Goal: Transaction & Acquisition: Purchase product/service

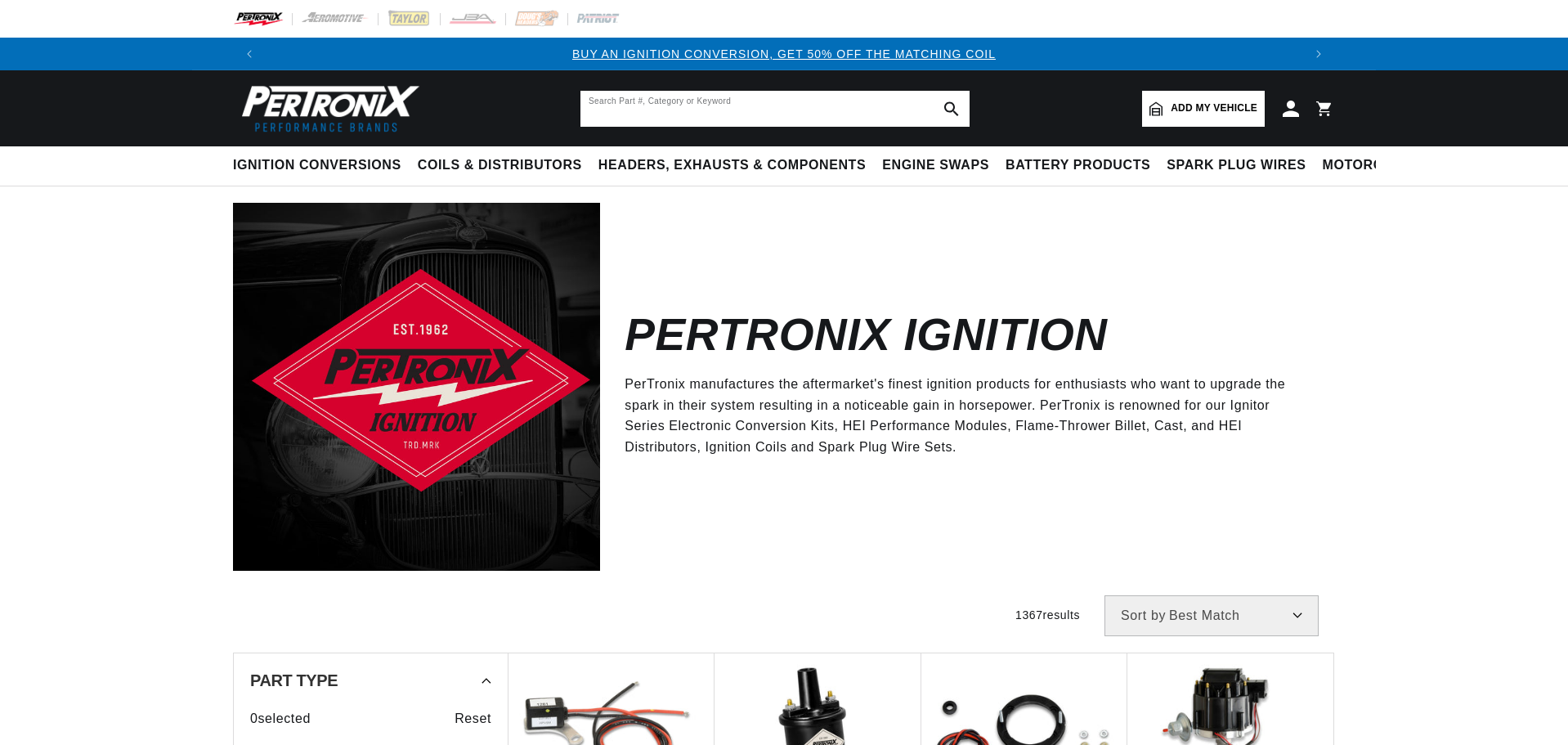
click at [597, 106] on input "text" at bounding box center [775, 108] width 390 height 36
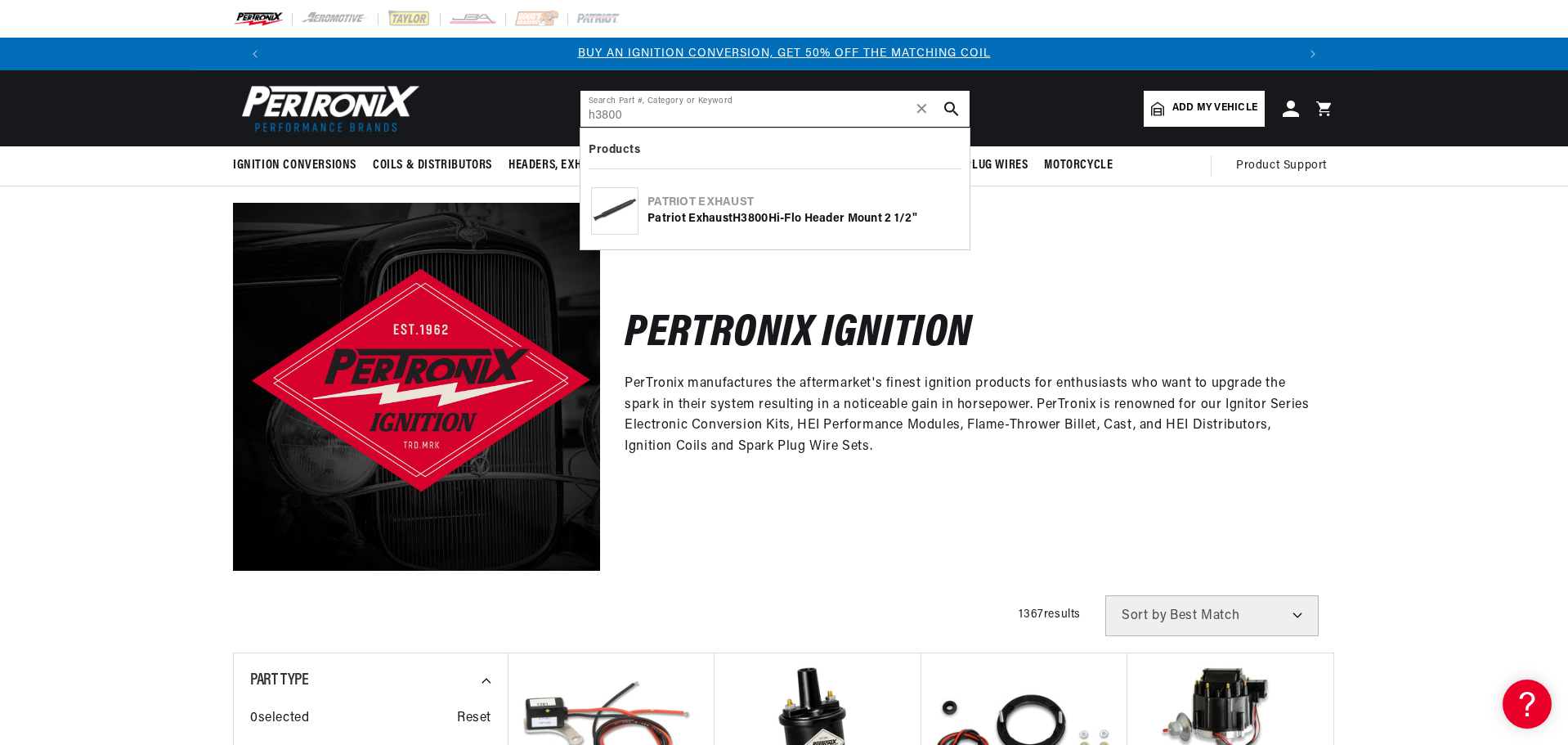
type input "h3800"
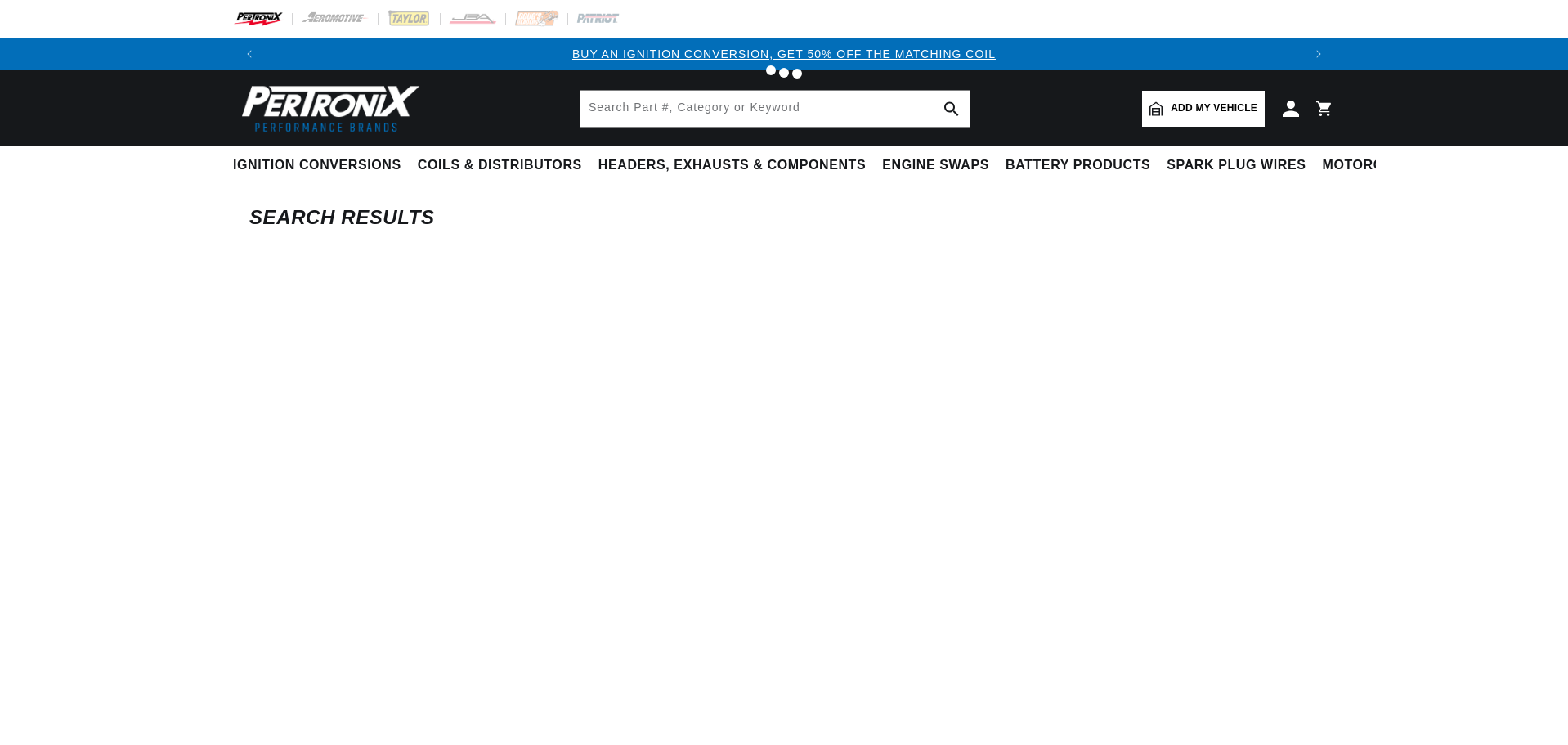
type input "h3800"
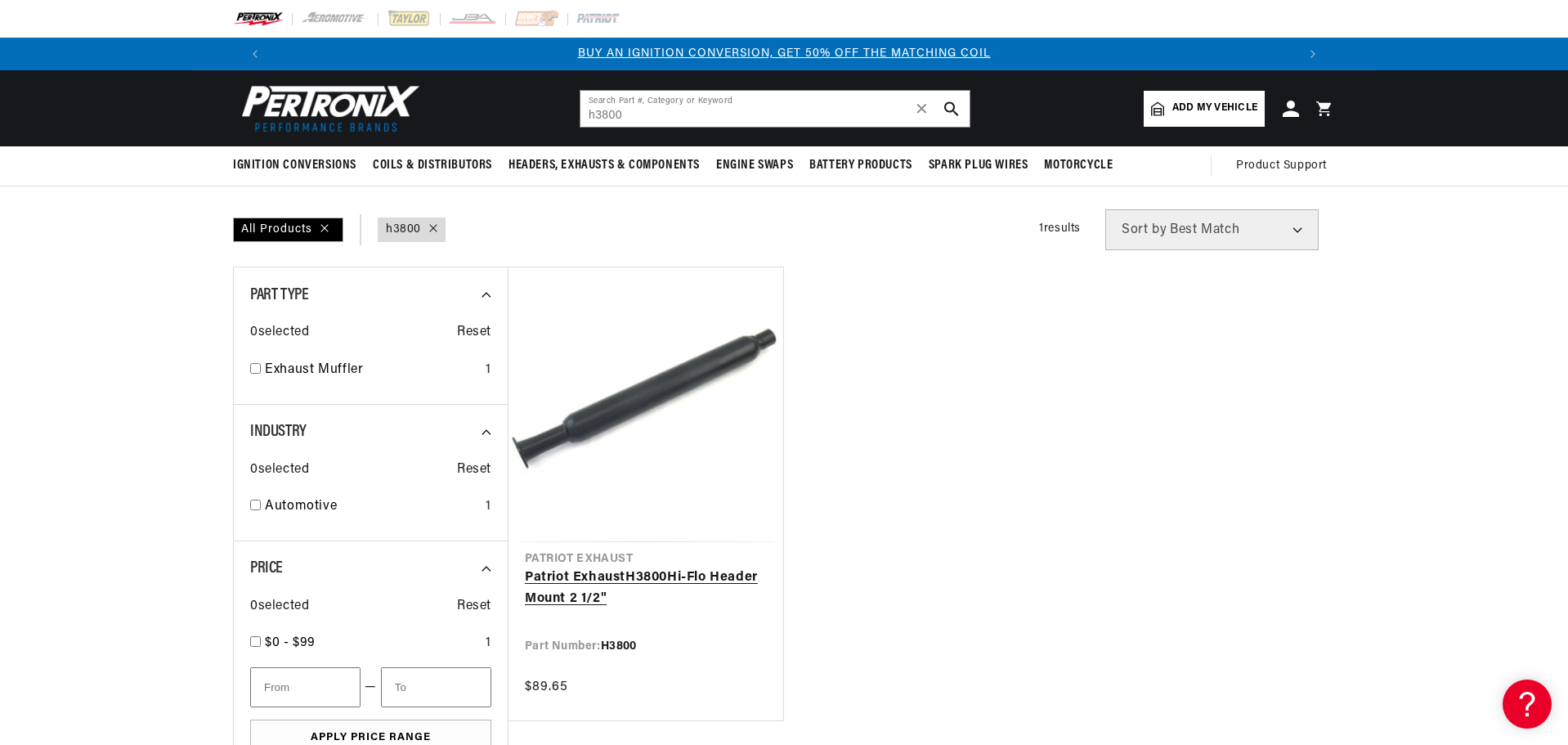
click at [615, 576] on link "Patriot Exhaust H3800 Hi-Flo Header Mount 2 1/2"" at bounding box center [645, 588] width 242 height 42
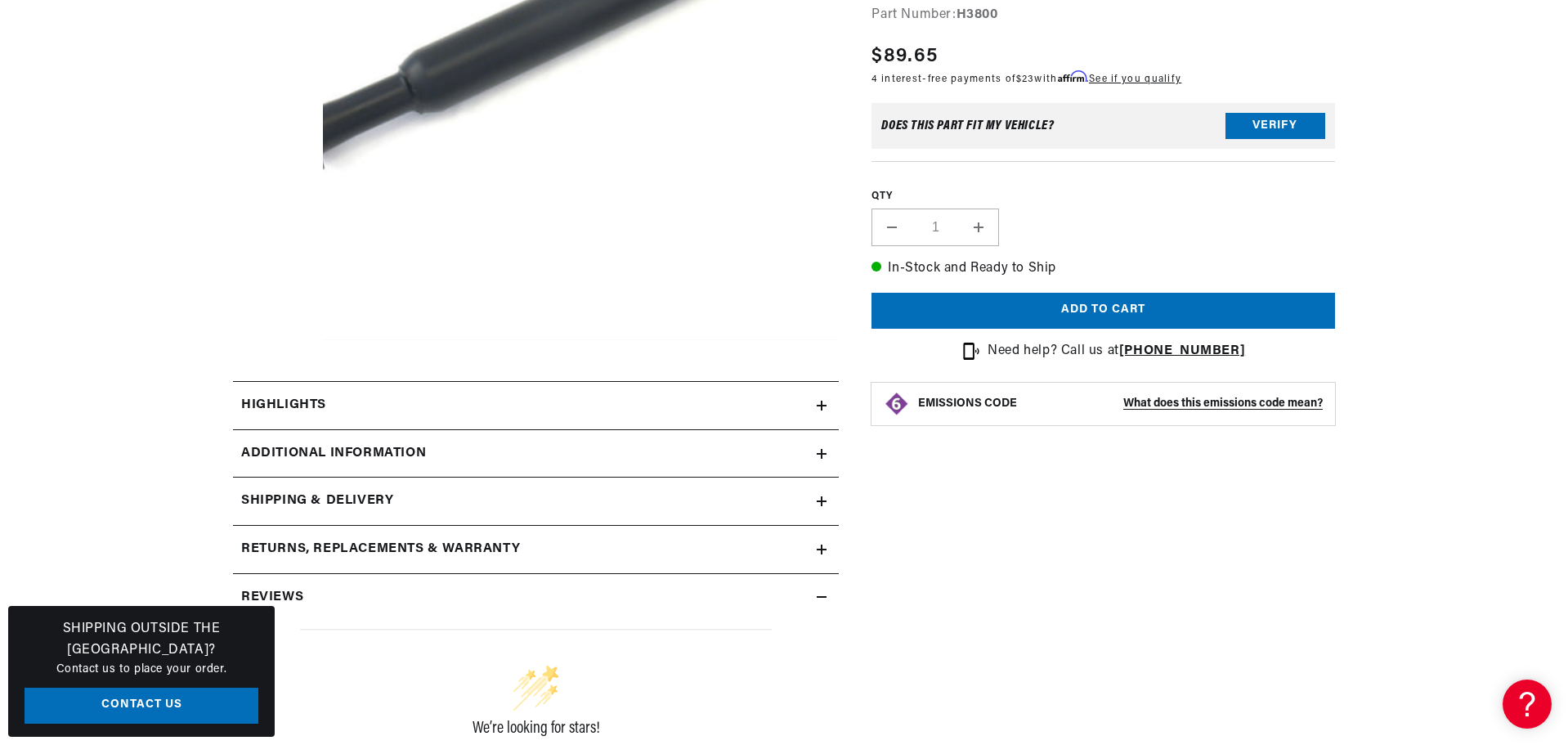
scroll to position [573, 0]
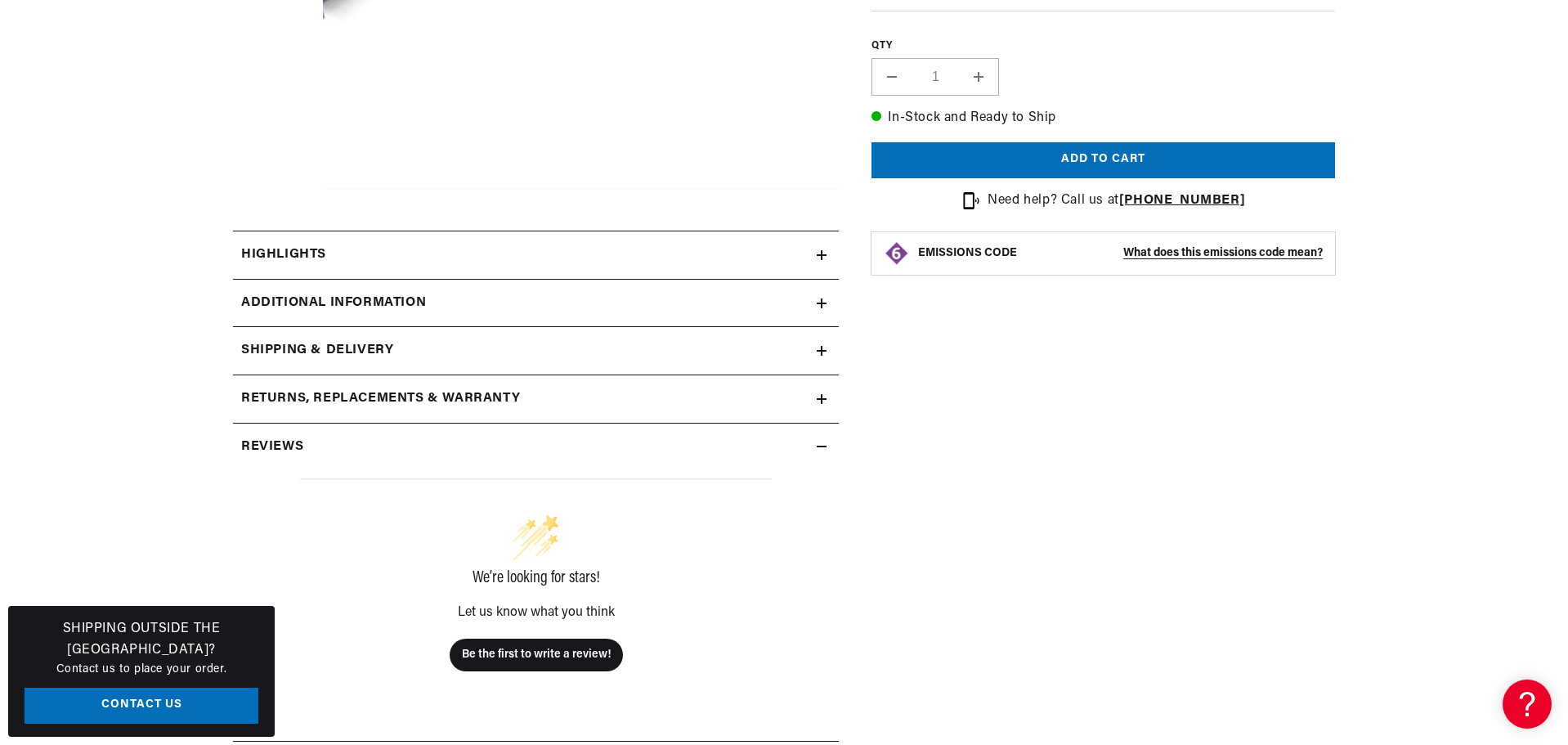
click at [820, 306] on icon at bounding box center [821, 303] width 10 height 10
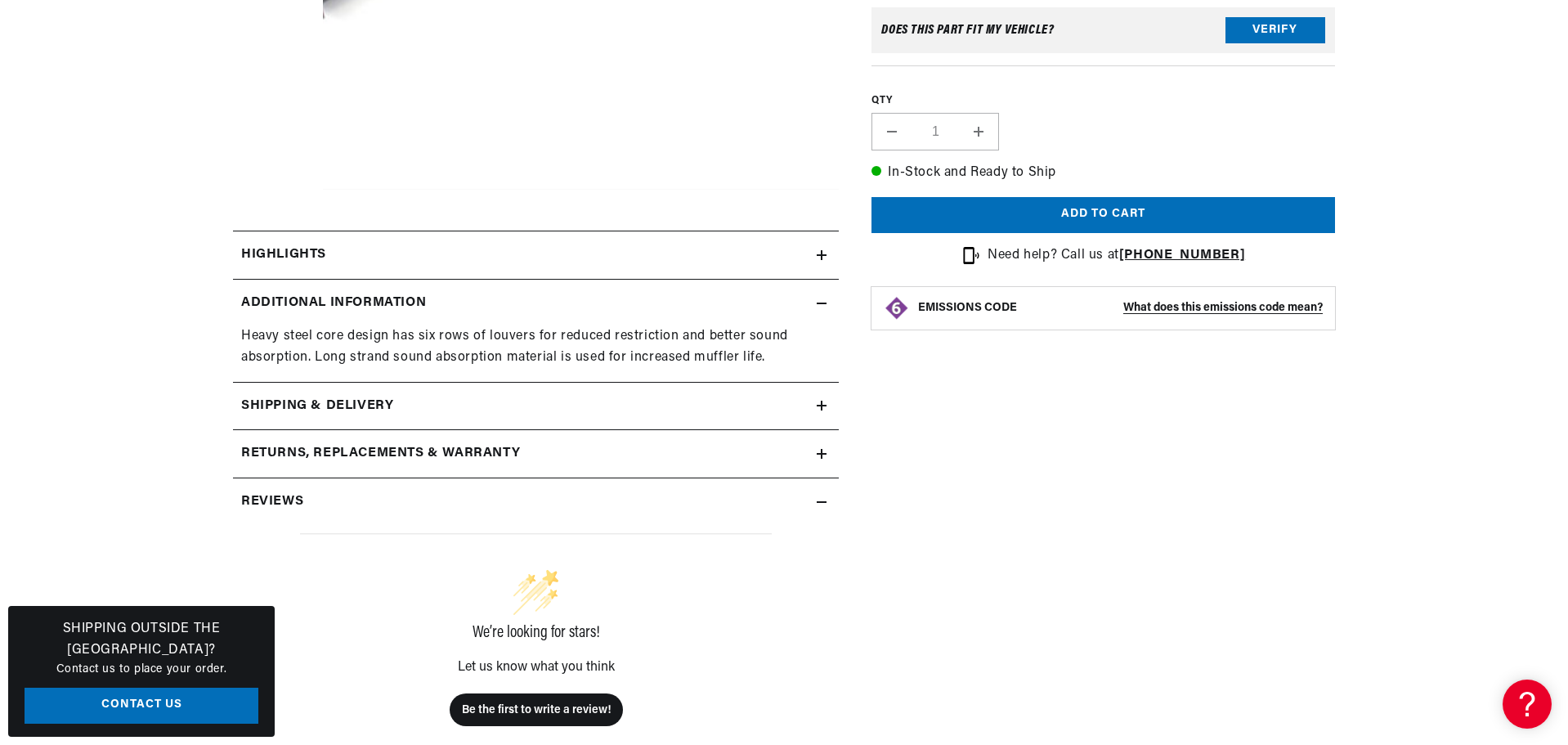
click at [819, 408] on icon at bounding box center [821, 405] width 10 height 10
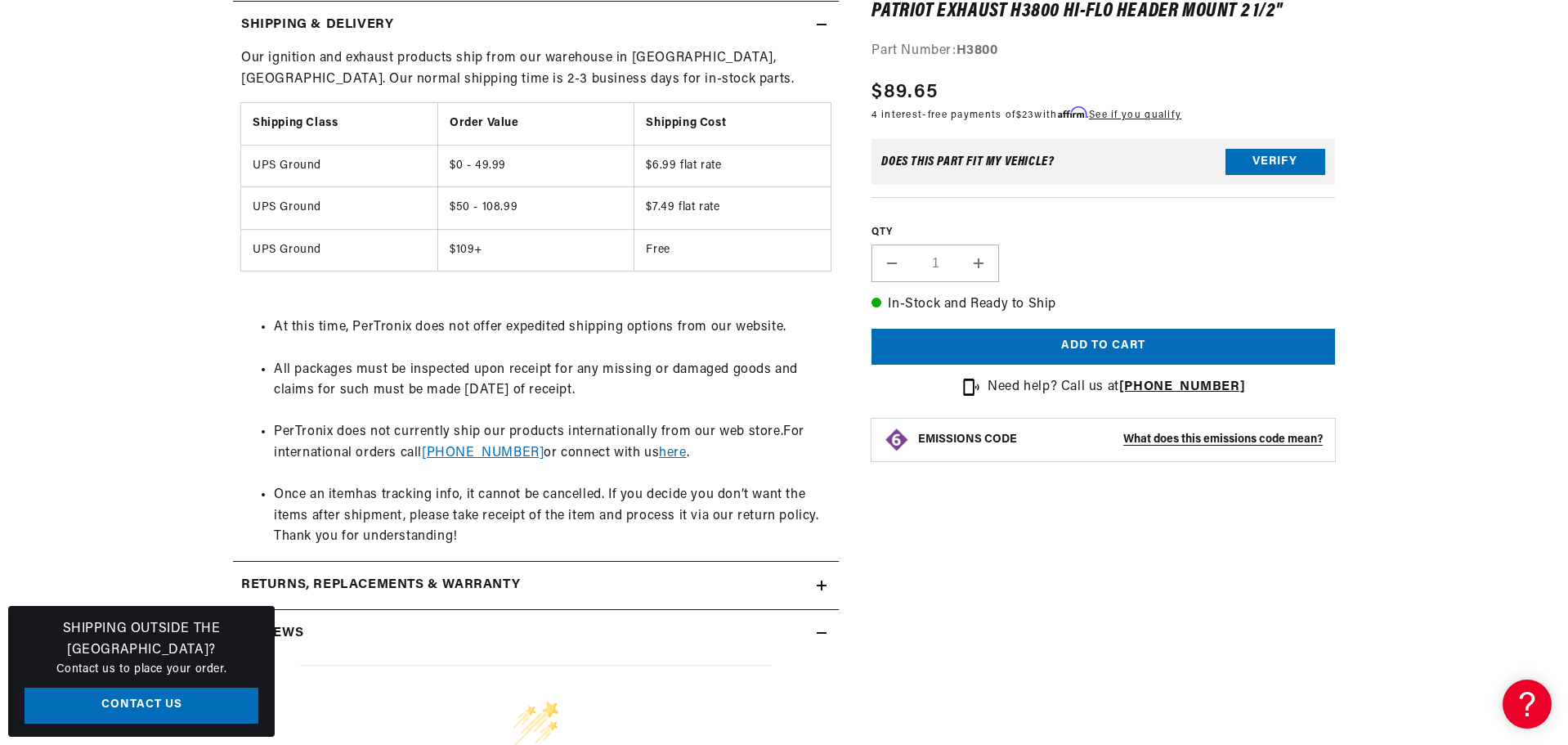
scroll to position [1064, 0]
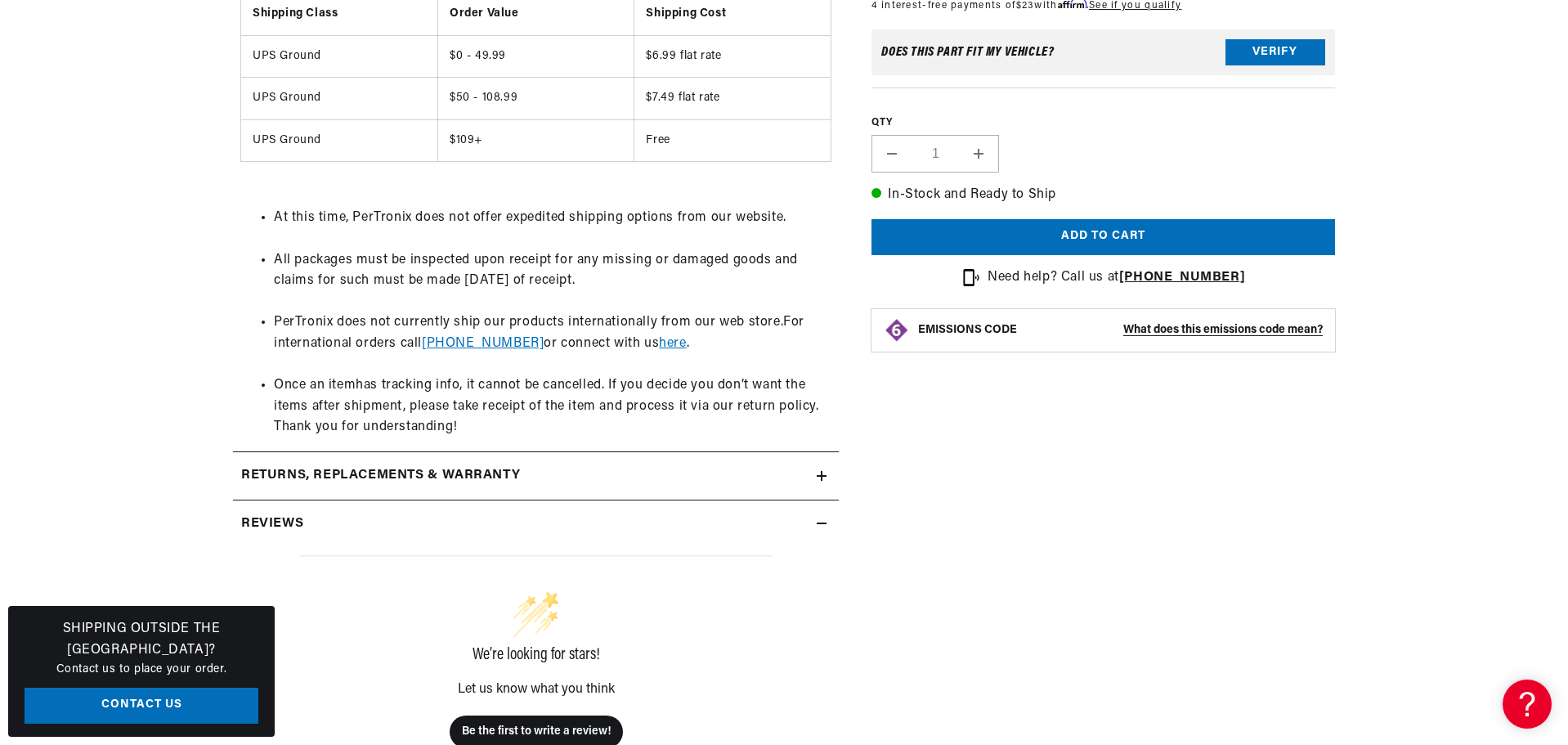
click at [824, 476] on icon at bounding box center [821, 476] width 10 height 0
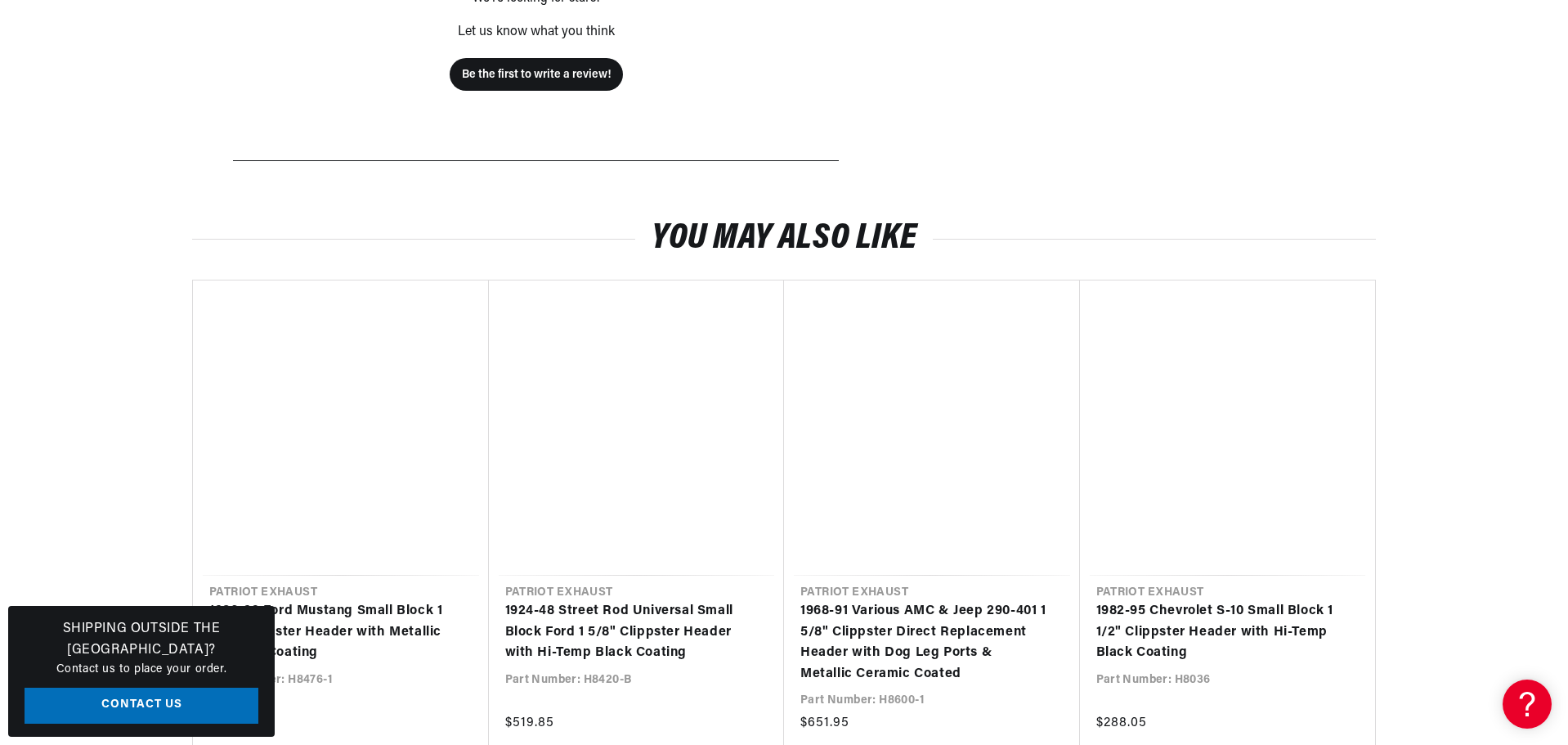
scroll to position [2208, 0]
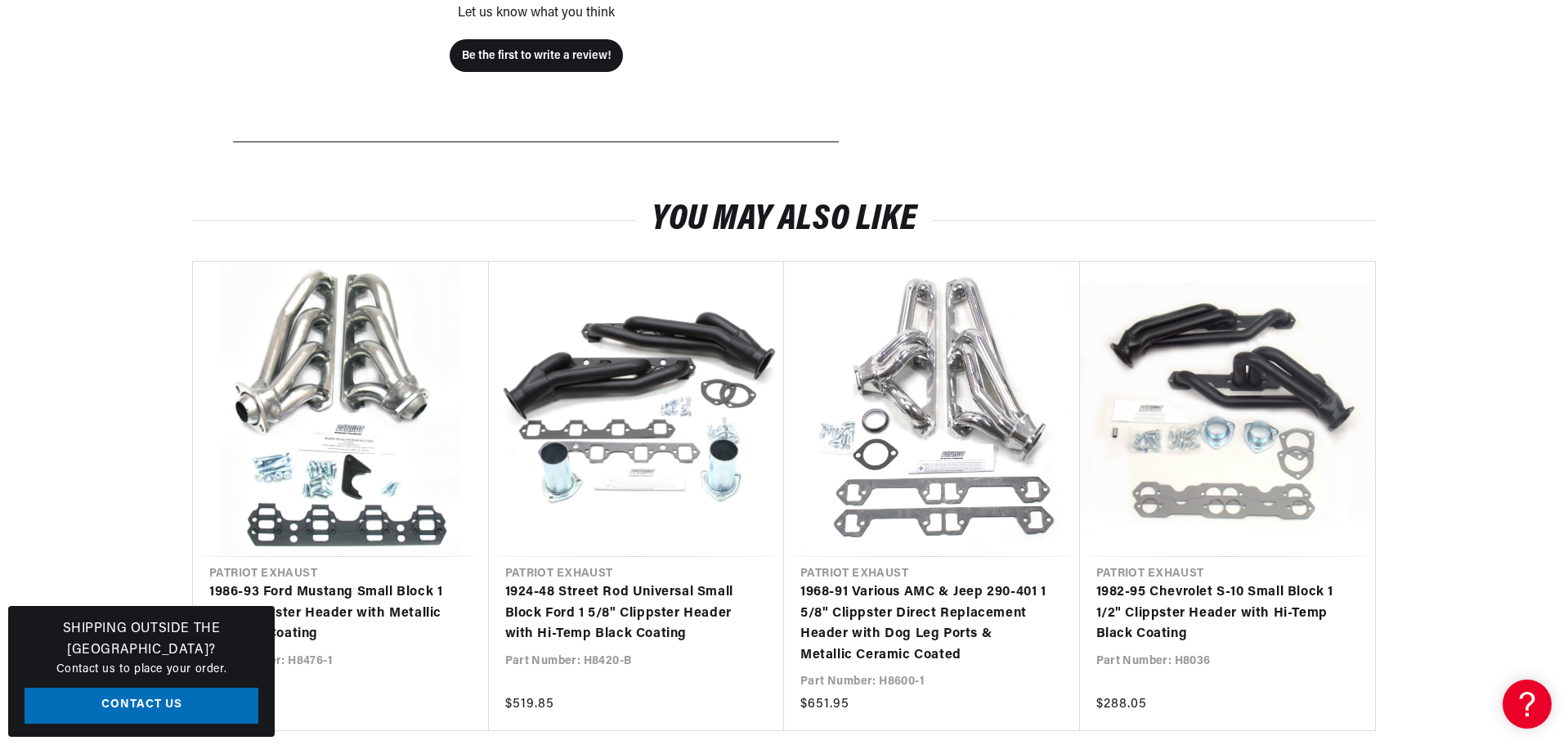
click at [98, 448] on section "You may also like Vendor Patriot Exhaust 1986-93 Ford Mustang Small Block 1 5/8…" at bounding box center [784, 450] width 1568 height 563
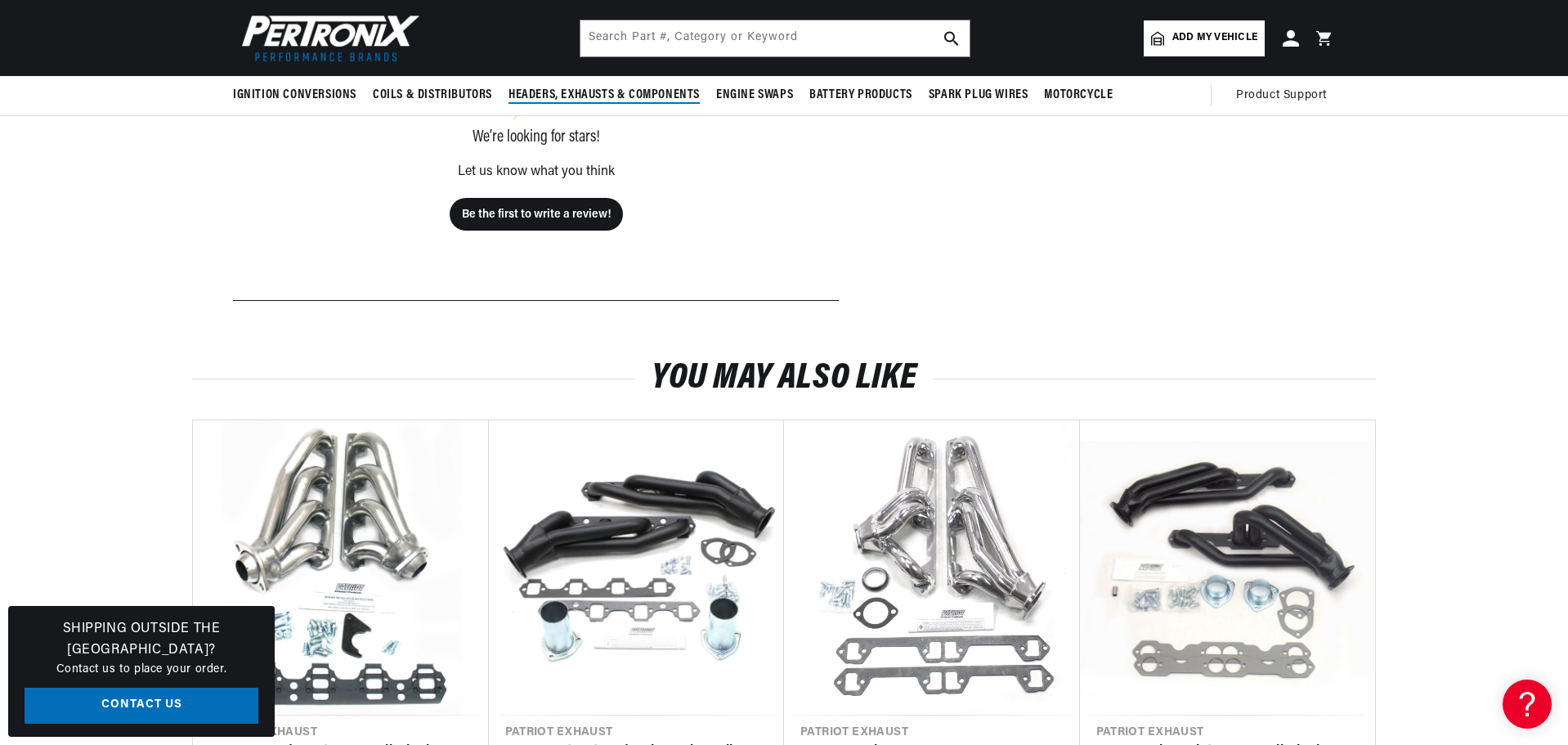
scroll to position [2045, 0]
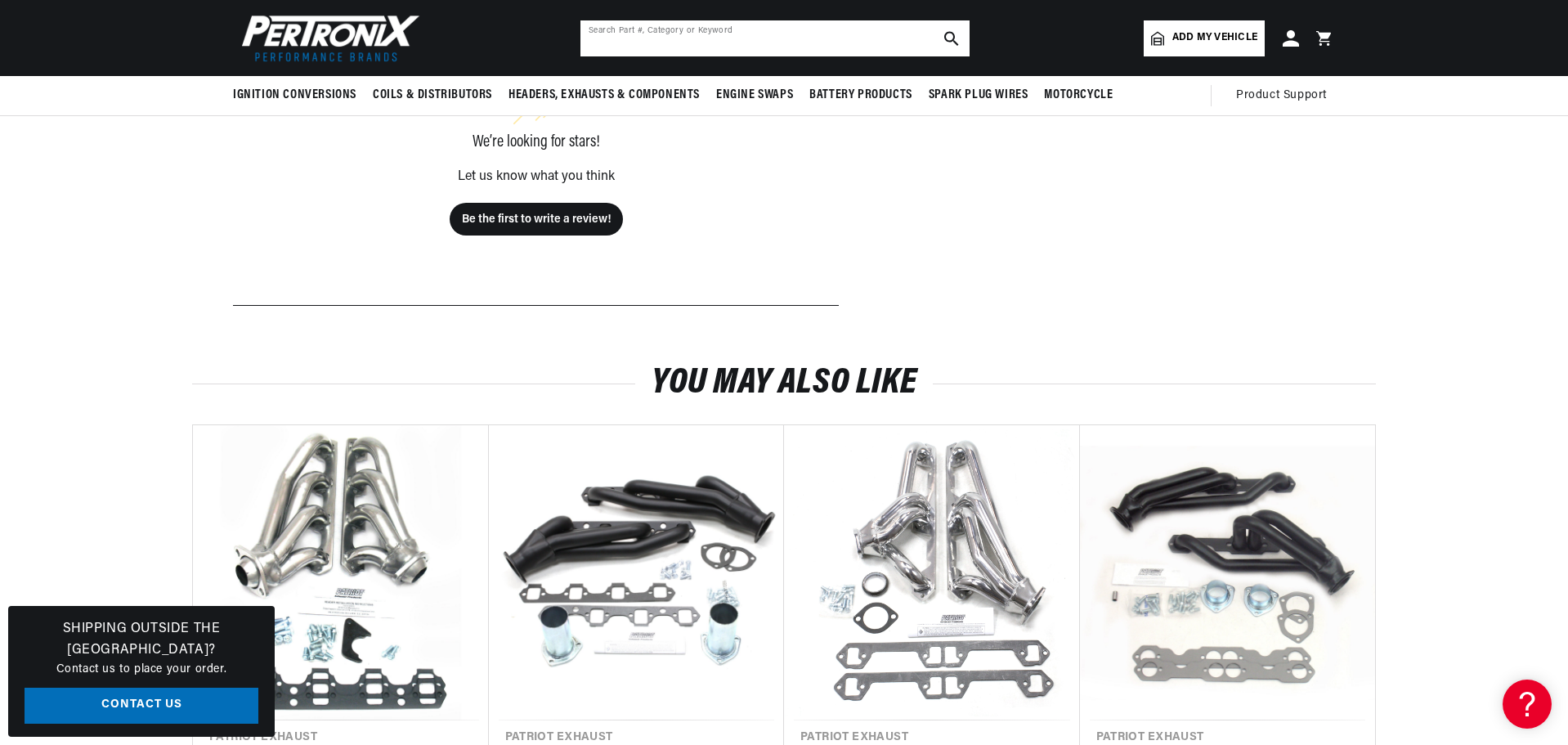
click at [650, 34] on input "text" at bounding box center [775, 38] width 390 height 36
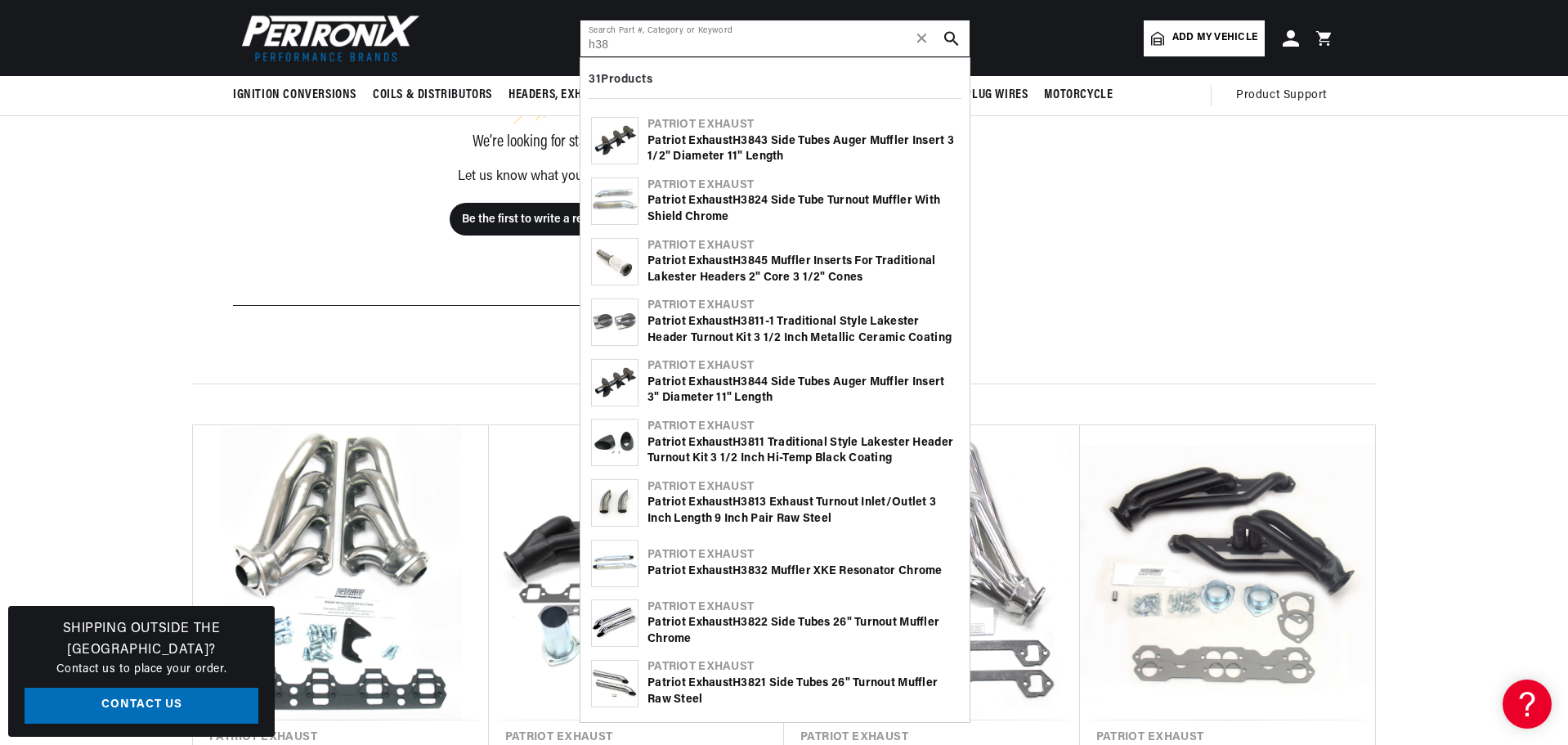
type input "h38"
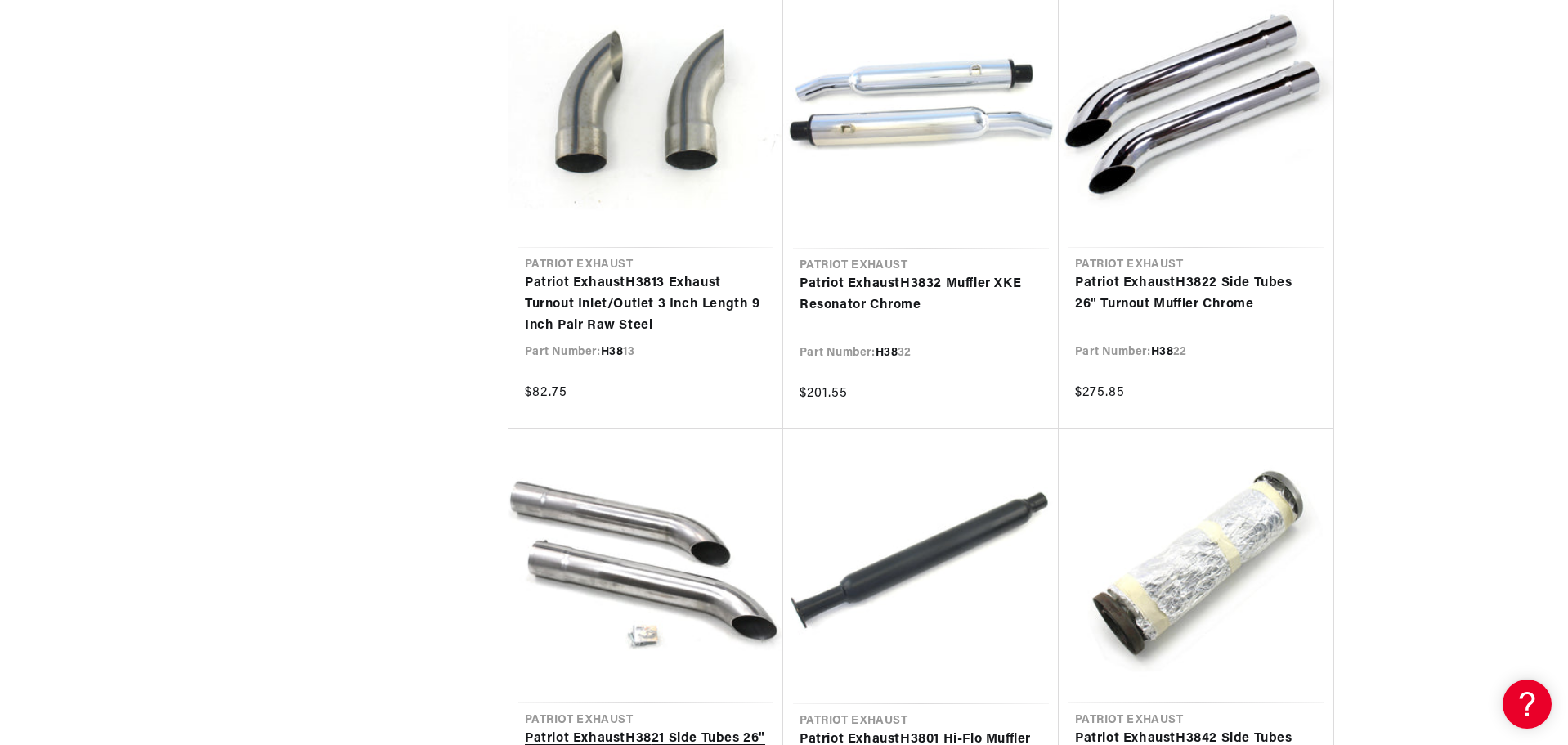
scroll to position [1391, 0]
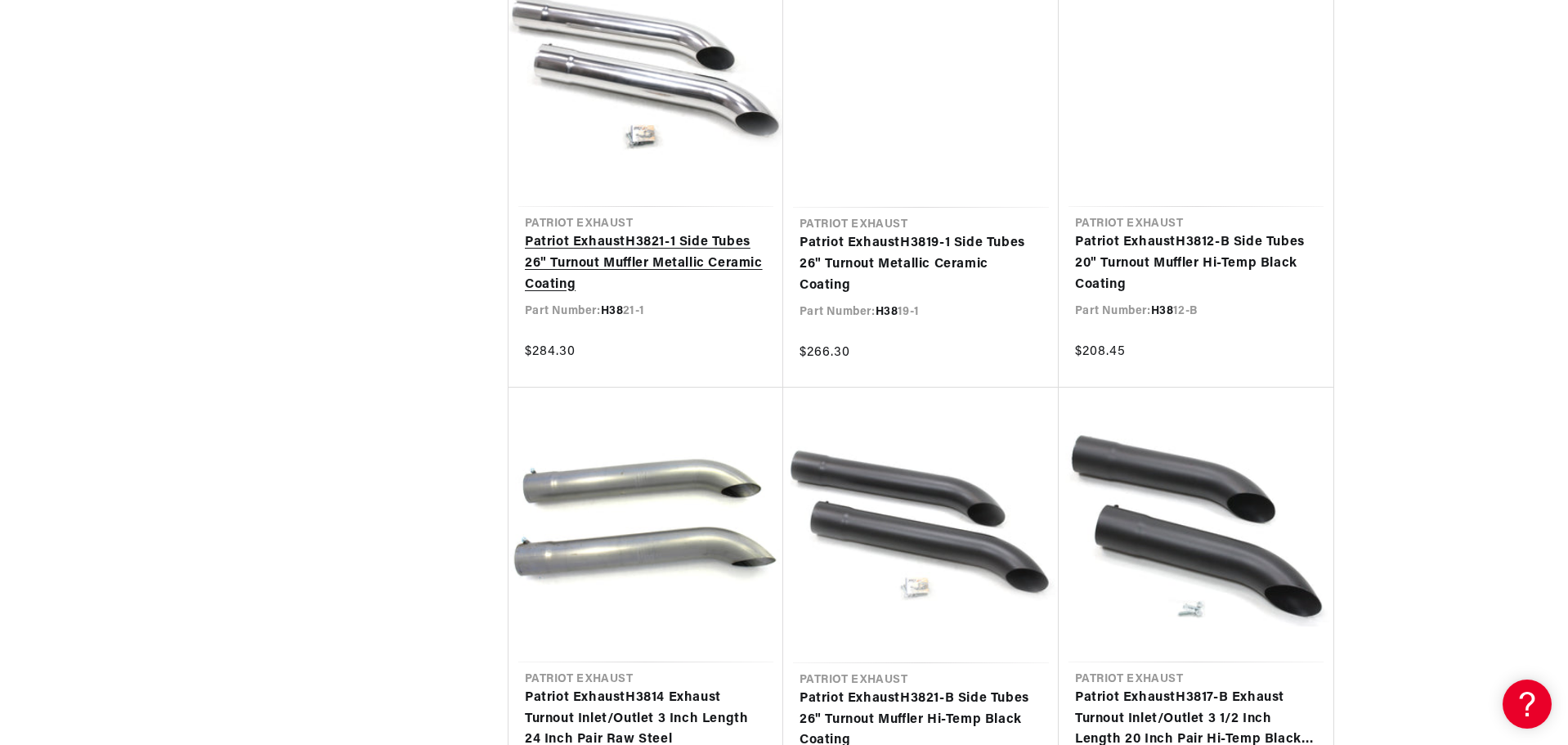
scroll to position [3436, 0]
